Goal: Book appointment/travel/reservation

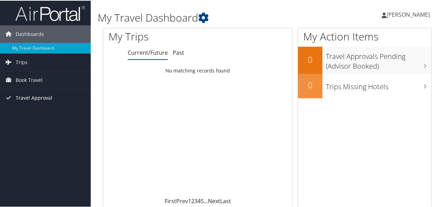
click at [35, 101] on span "Travel Approval" at bounding box center [34, 97] width 37 height 17
click at [31, 81] on span "Book Travel" at bounding box center [29, 79] width 27 height 17
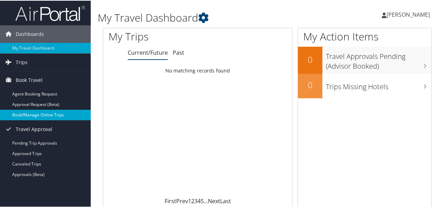
click at [38, 114] on link "Book/Manage Online Trips" at bounding box center [45, 114] width 91 height 10
